Goal: Use online tool/utility: Utilize a website feature to perform a specific function

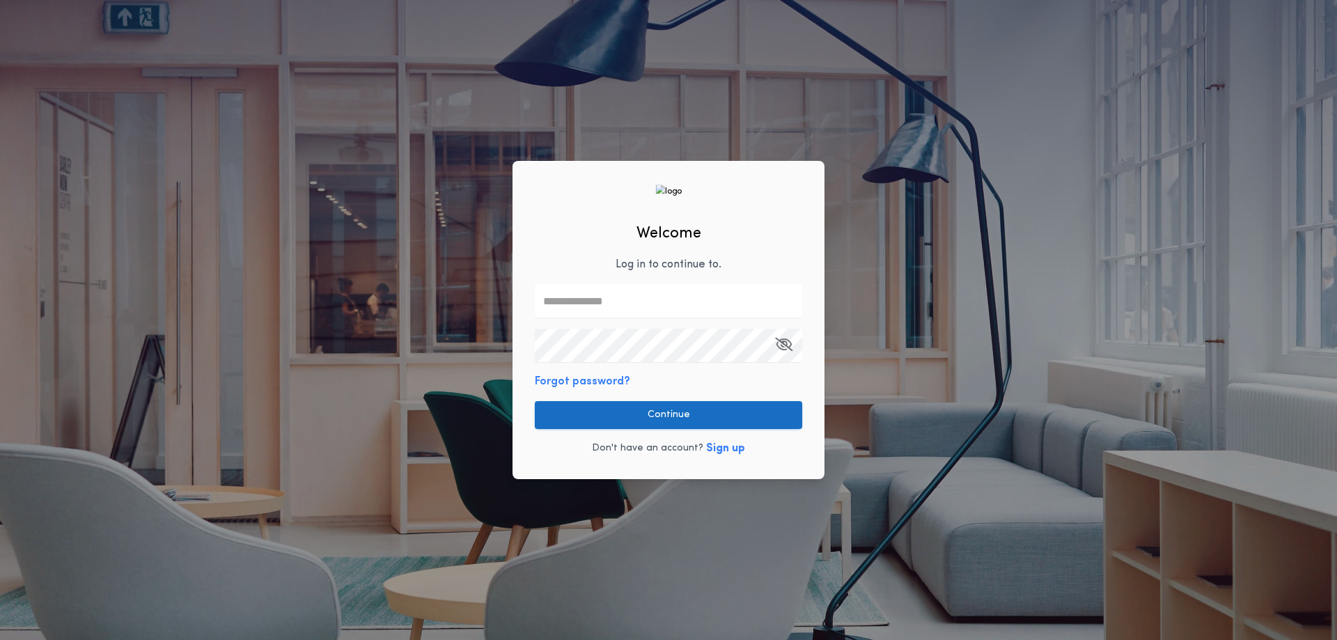
type input "**********"
click at [671, 409] on button "Continue" at bounding box center [668, 415] width 267 height 28
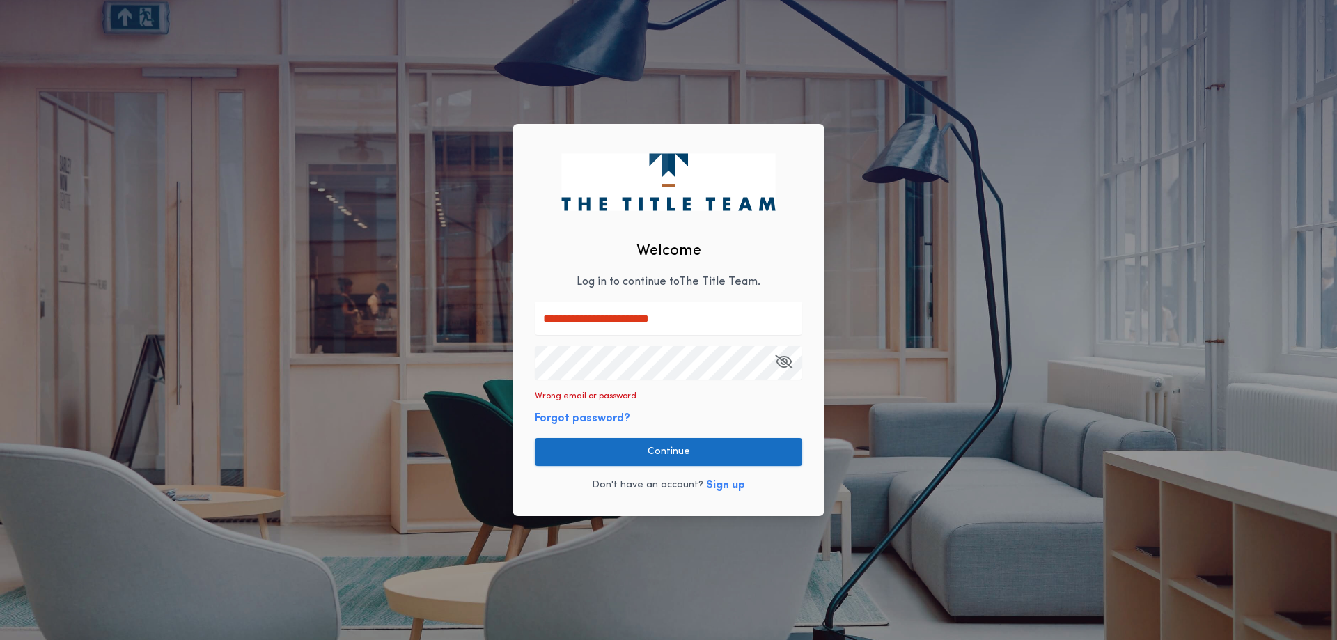
click at [666, 450] on button "Continue" at bounding box center [668, 452] width 267 height 28
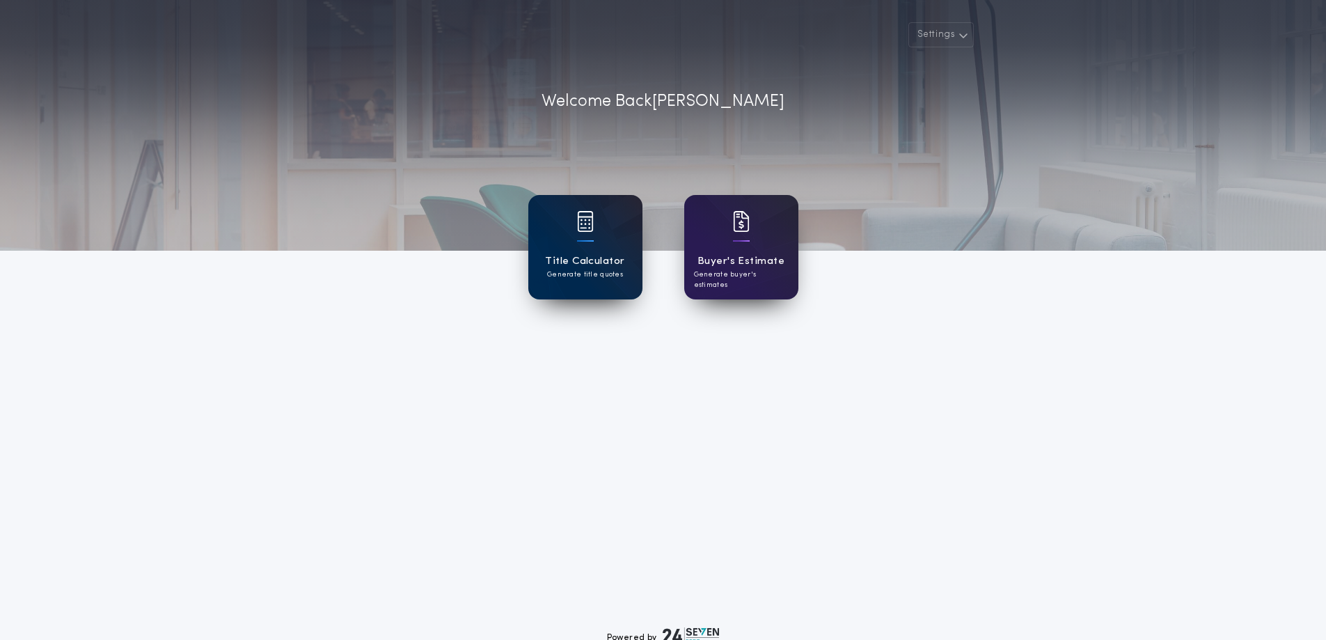
click at [590, 269] on p "Generate title quotes" at bounding box center [585, 274] width 76 height 10
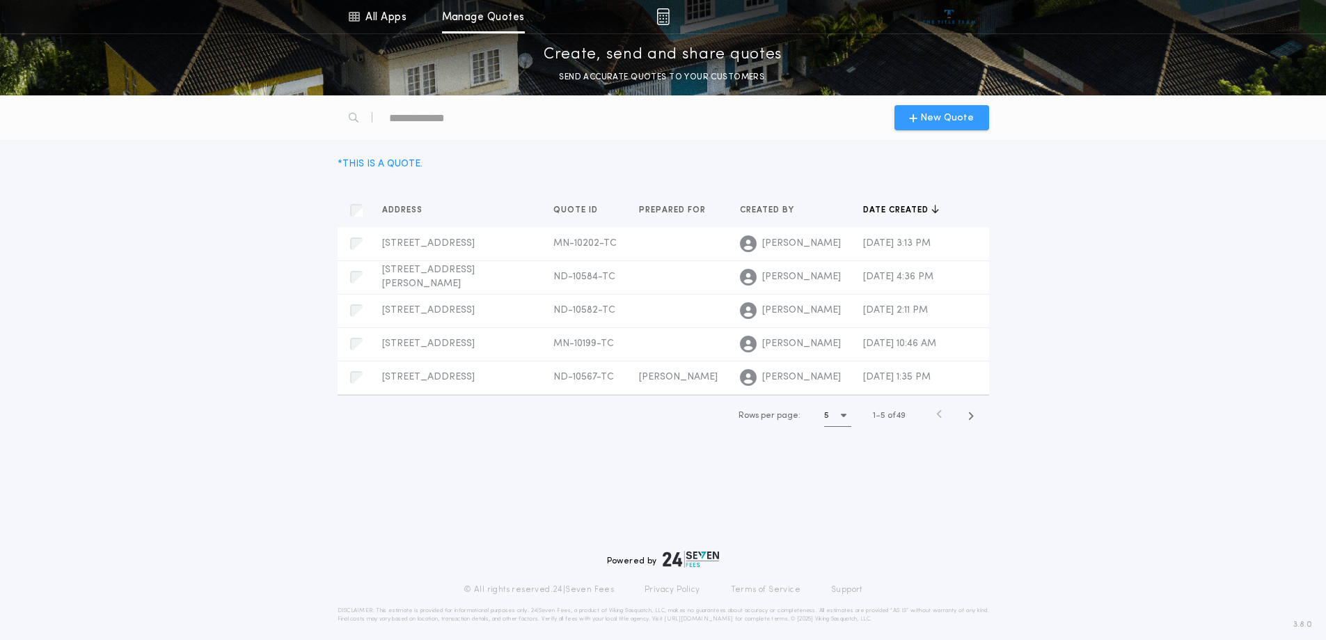
click at [954, 119] on span "New Quote" at bounding box center [947, 118] width 54 height 15
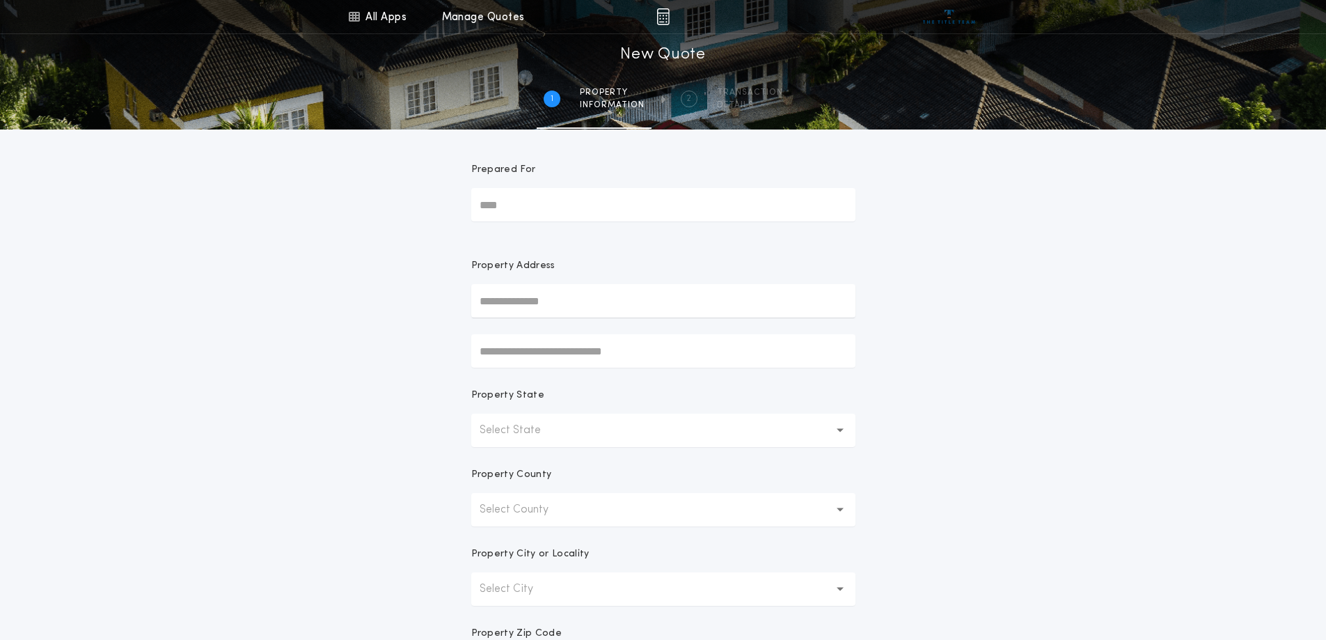
click at [565, 306] on input "text" at bounding box center [663, 300] width 384 height 33
click at [695, 329] on button "[STREET_ADDRESS]" at bounding box center [663, 328] width 384 height 21
type input "**********"
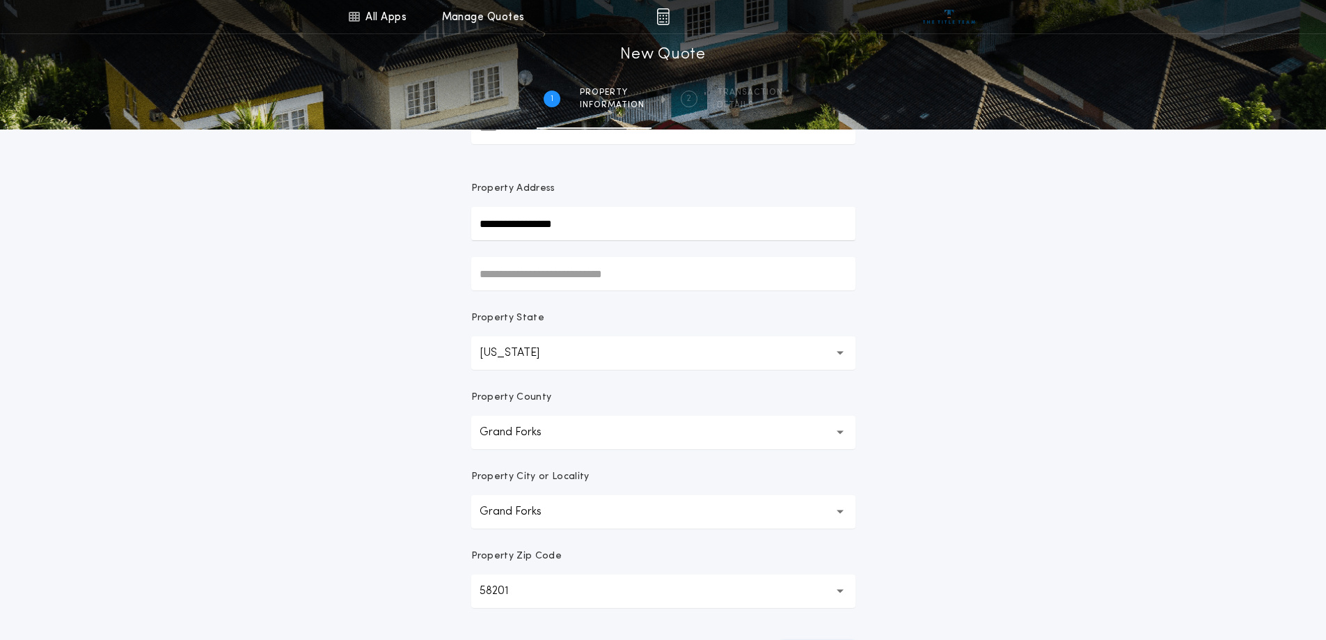
scroll to position [267, 0]
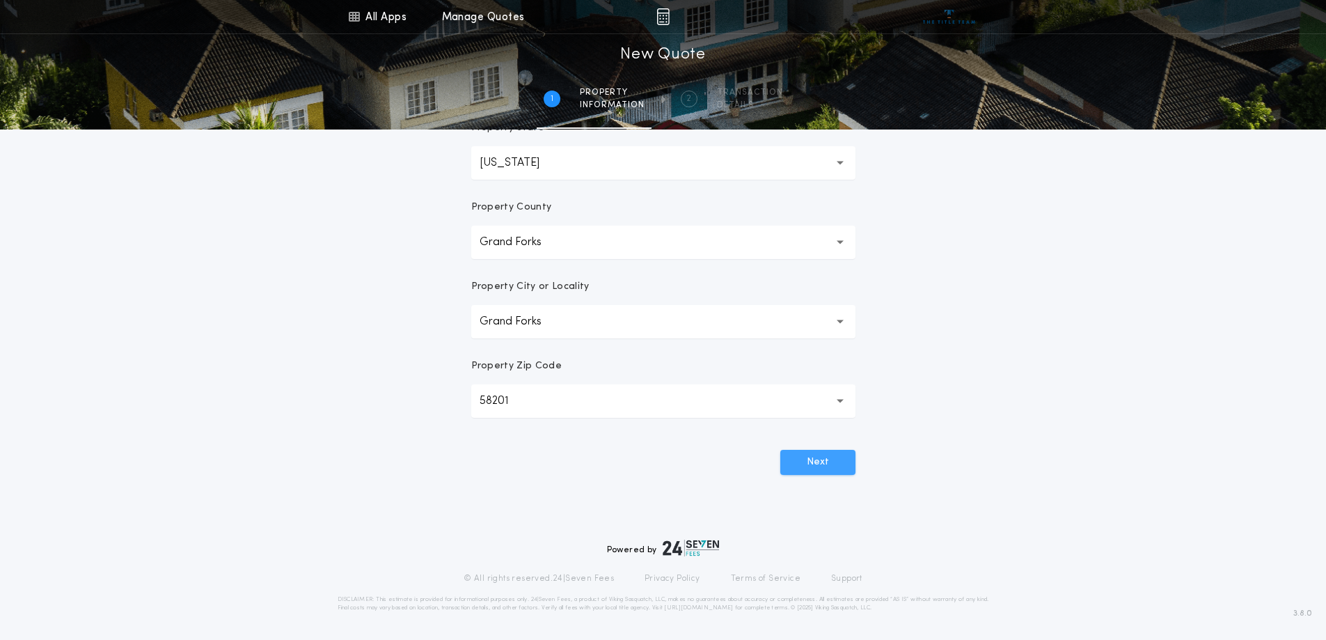
click at [833, 471] on button "Next" at bounding box center [818, 462] width 75 height 25
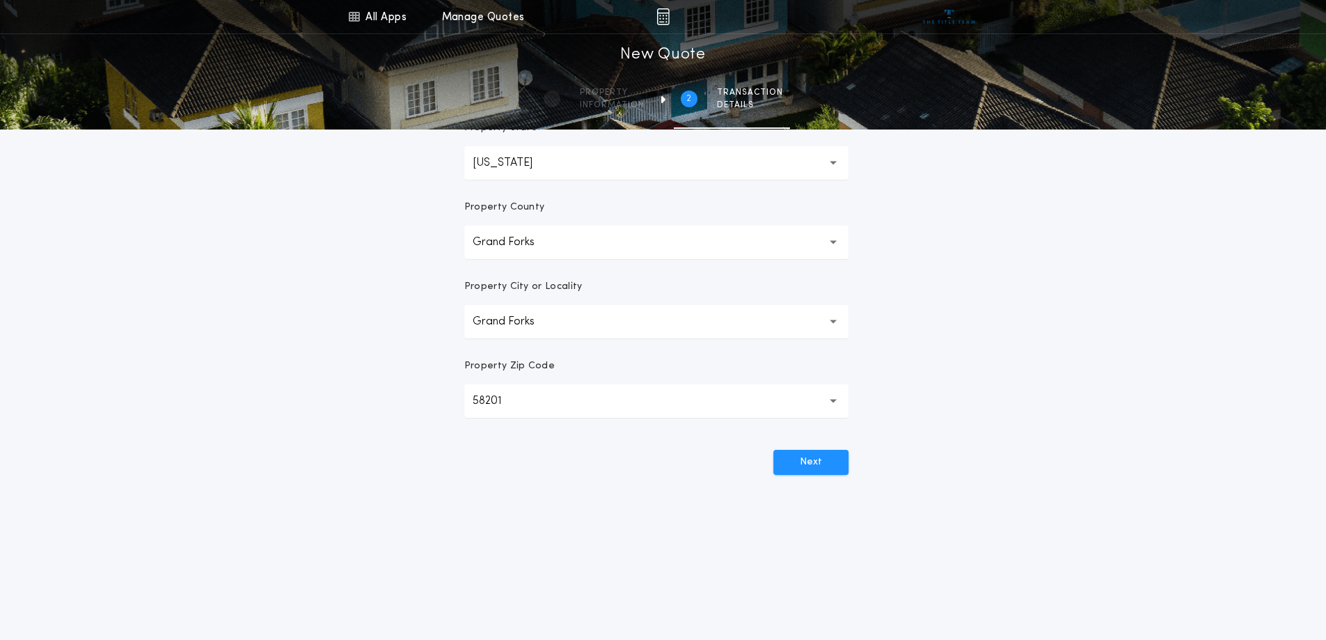
scroll to position [0, 0]
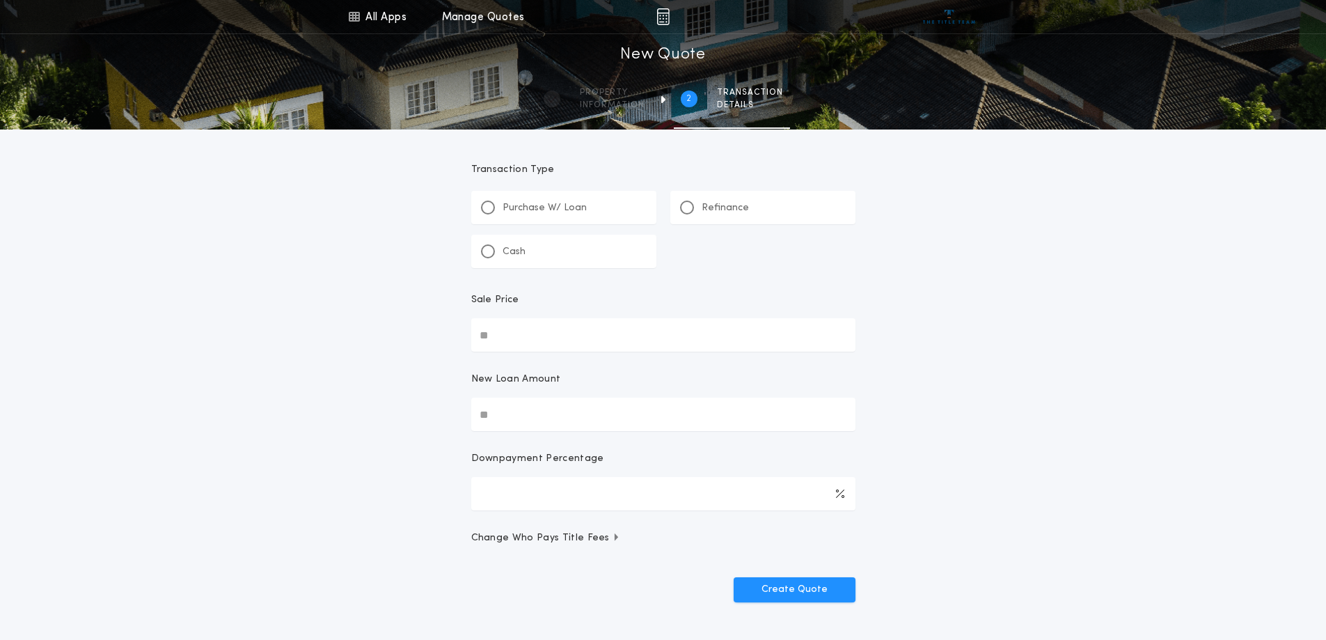
click at [696, 208] on div "Refinance" at bounding box center [714, 208] width 69 height 15
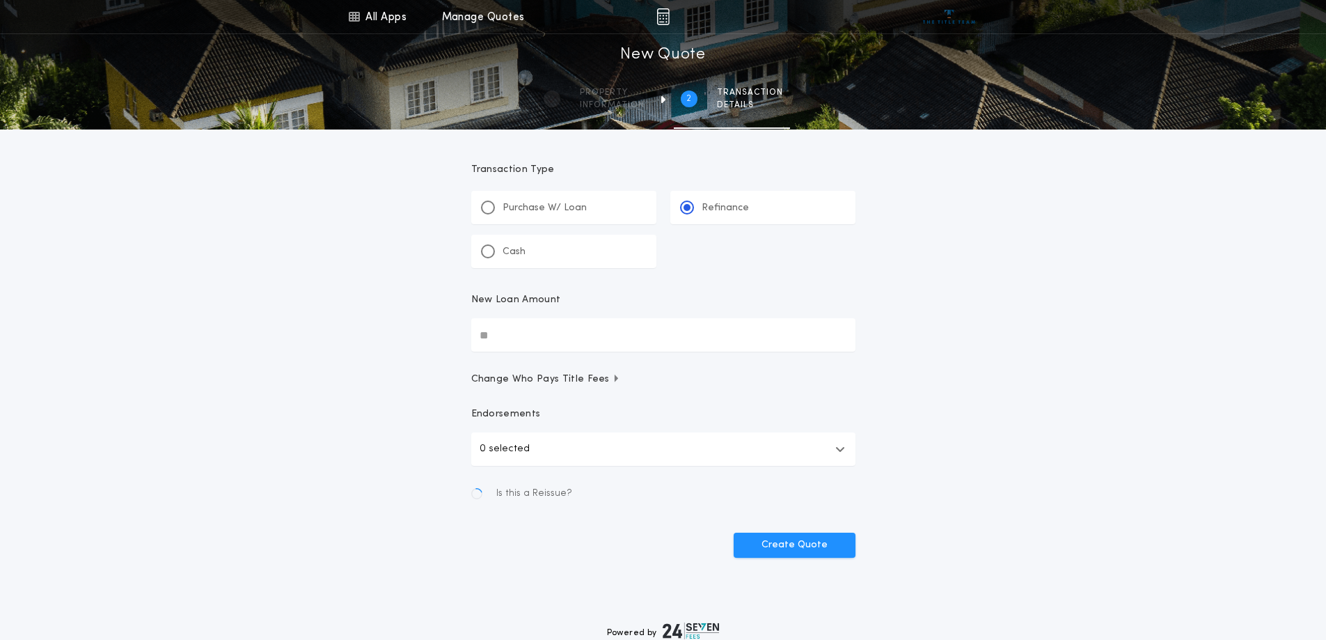
click at [548, 340] on input "New Loan Amount" at bounding box center [663, 334] width 384 height 33
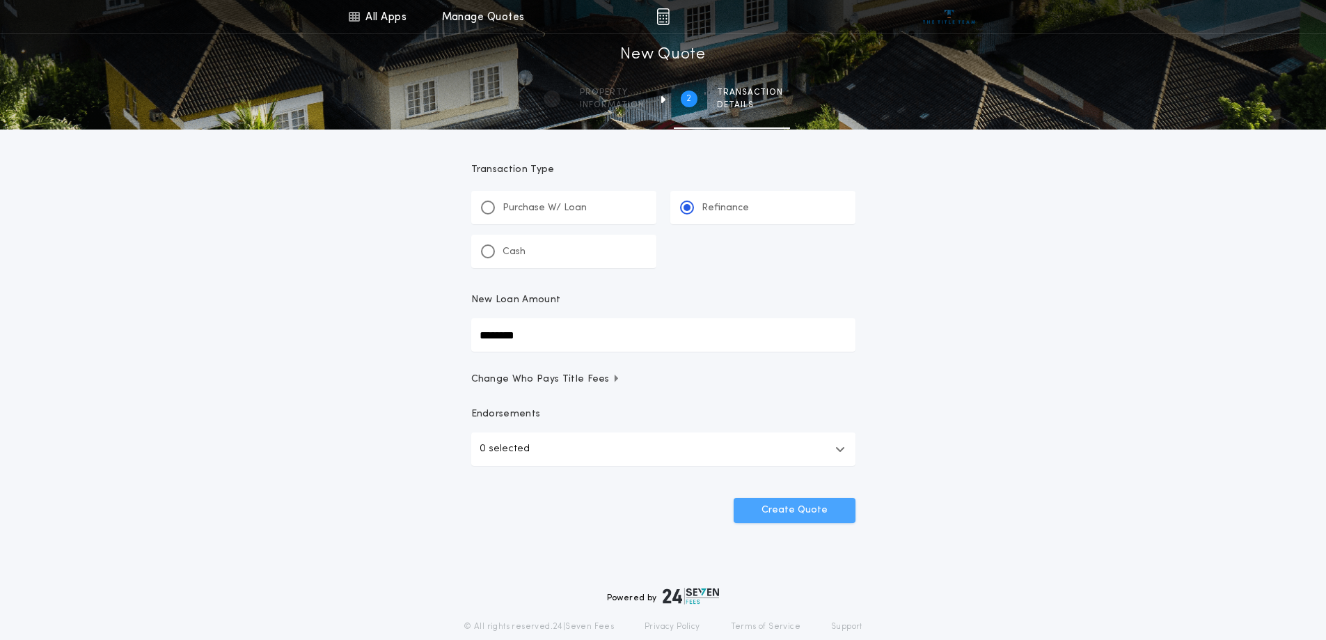
type input "********"
click at [820, 522] on button "Create Quote" at bounding box center [795, 510] width 122 height 25
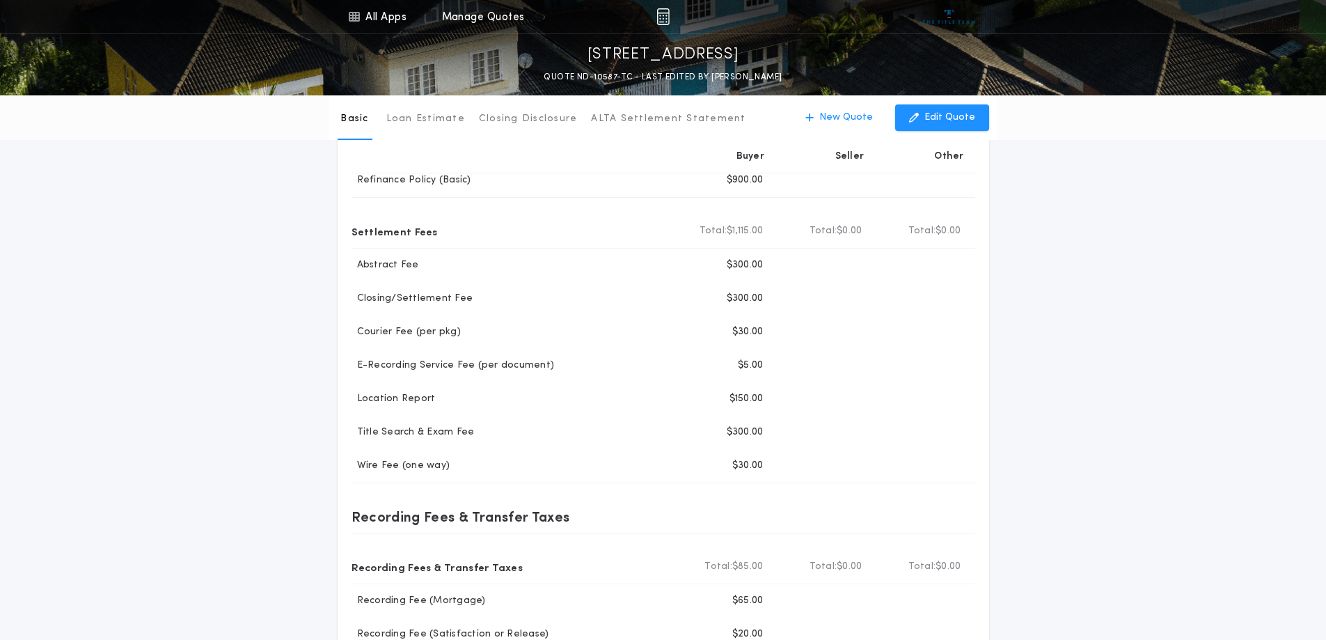
scroll to position [139, 0]
